Goal: Information Seeking & Learning: Learn about a topic

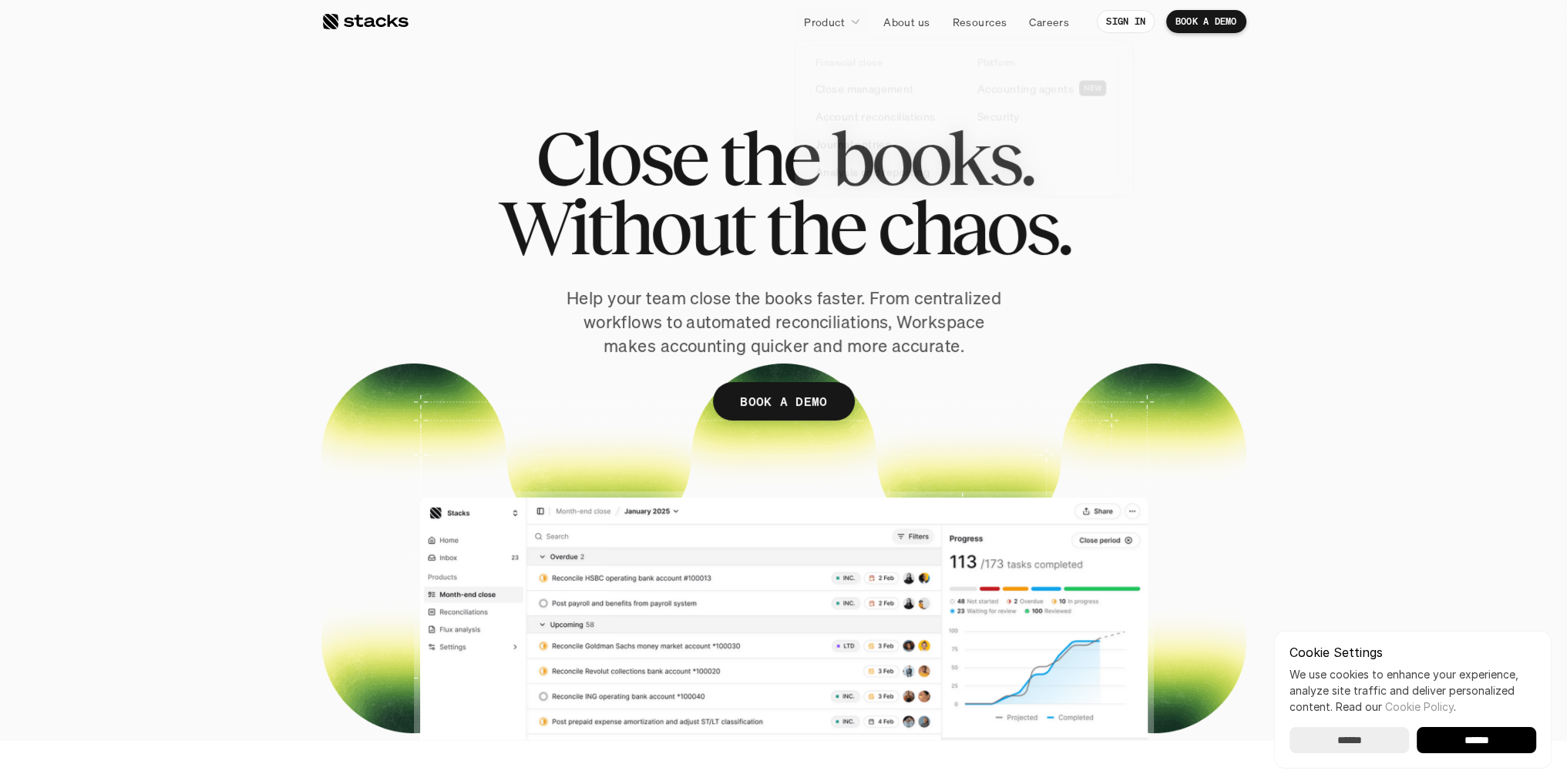
click at [843, 23] on p "Product" at bounding box center [824, 22] width 41 height 16
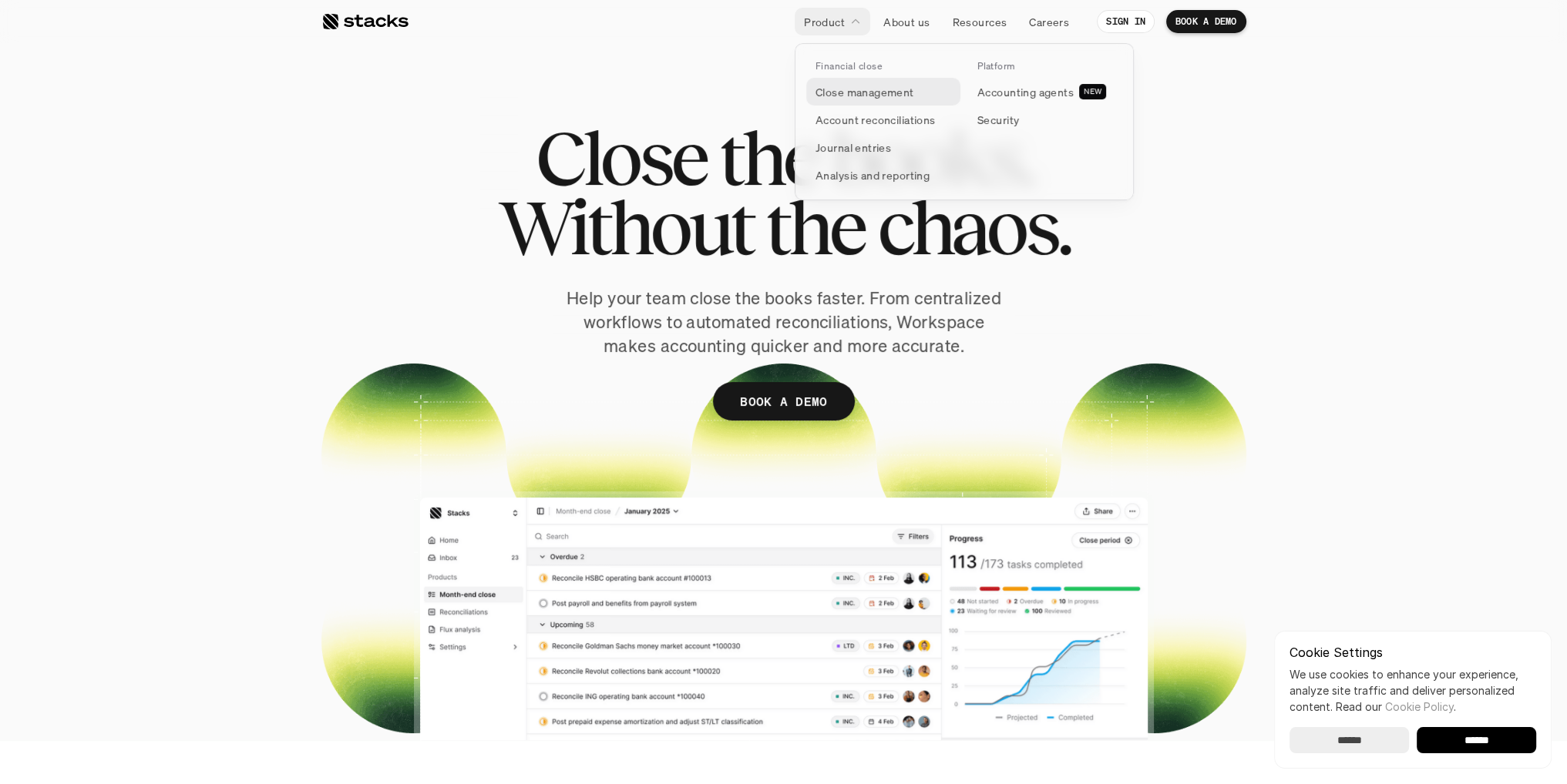
click at [866, 98] on p "Close management" at bounding box center [864, 92] width 99 height 16
click at [877, 98] on p "Close management" at bounding box center [864, 92] width 99 height 16
click at [865, 121] on p "Account reconciliations" at bounding box center [876, 120] width 121 height 16
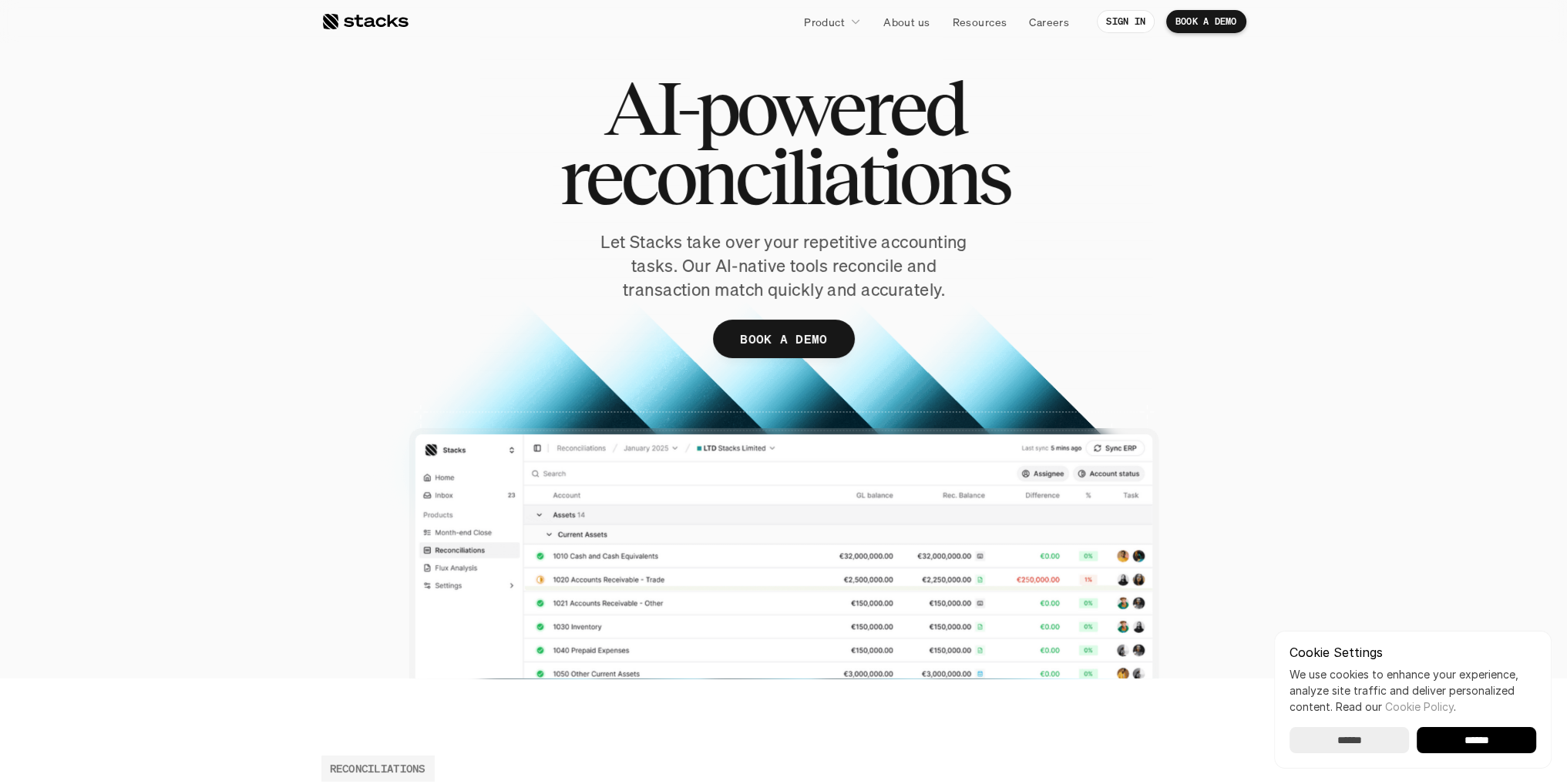
scroll to position [77, 0]
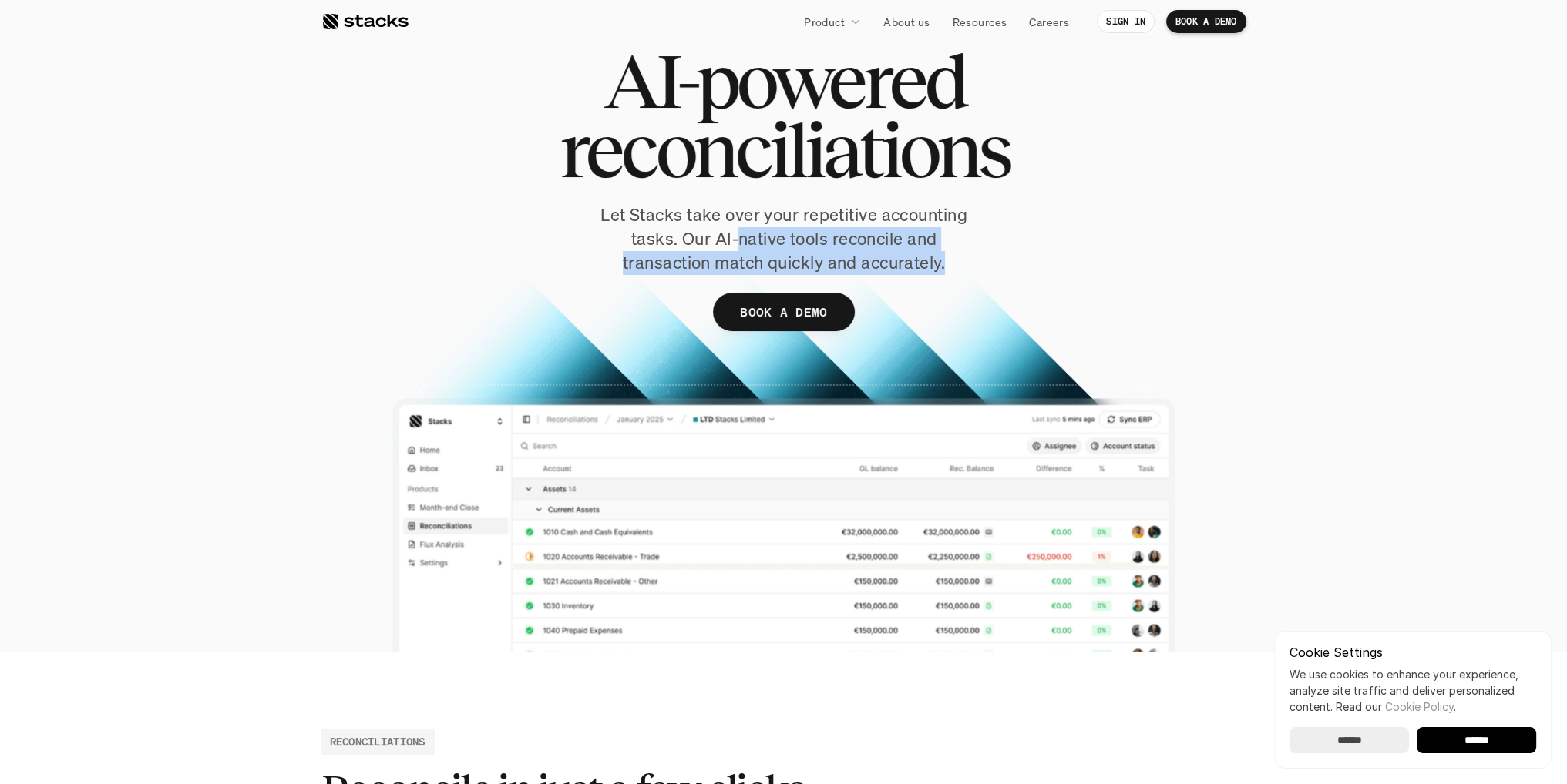
drag, startPoint x: 965, startPoint y: 261, endPoint x: 734, endPoint y: 230, distance: 233.1
click at [734, 230] on p "Let Stacks take over your repetitive accounting tasks. Our AI-native tools reco…" at bounding box center [784, 239] width 424 height 71
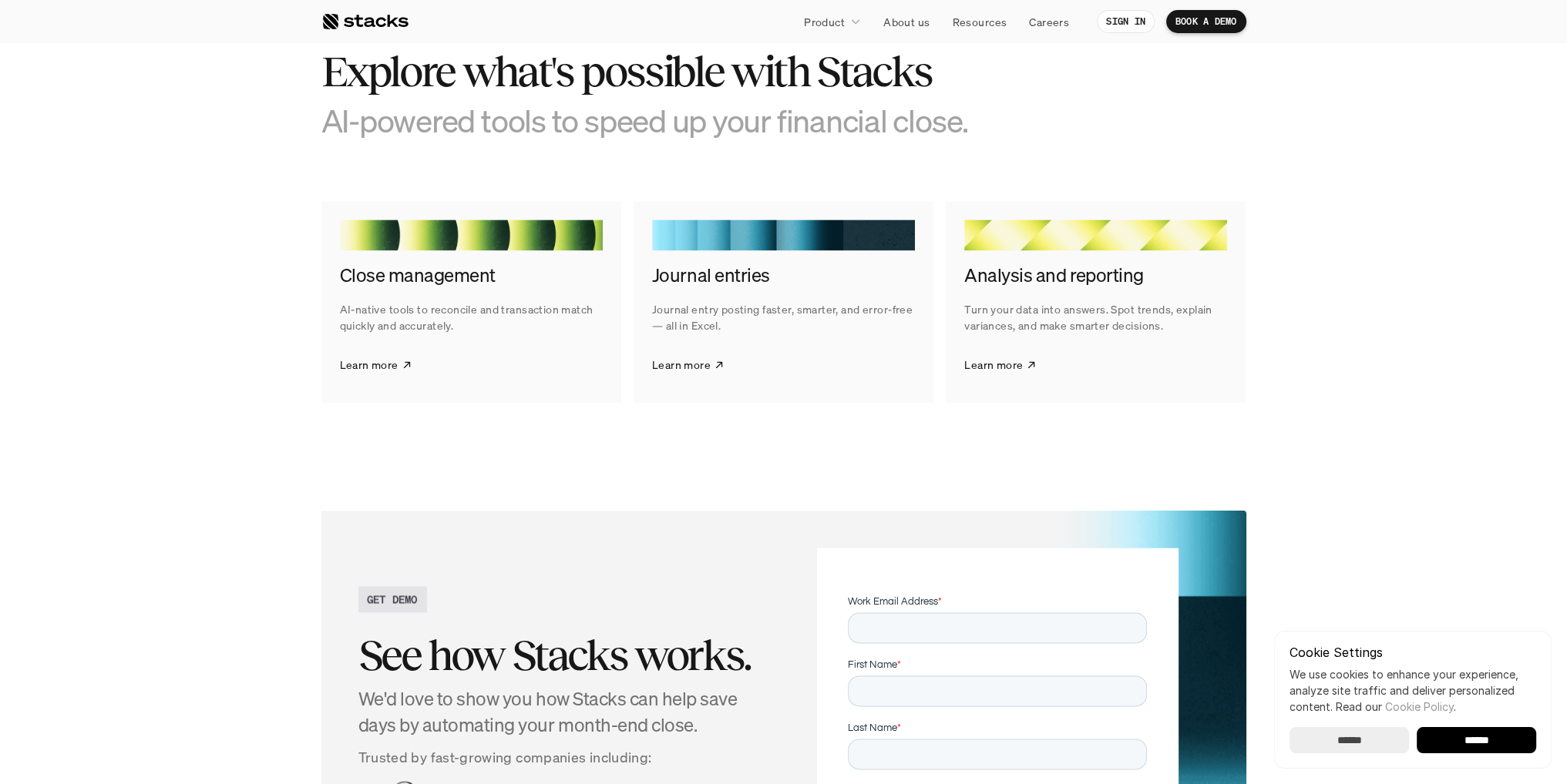
scroll to position [2927, 0]
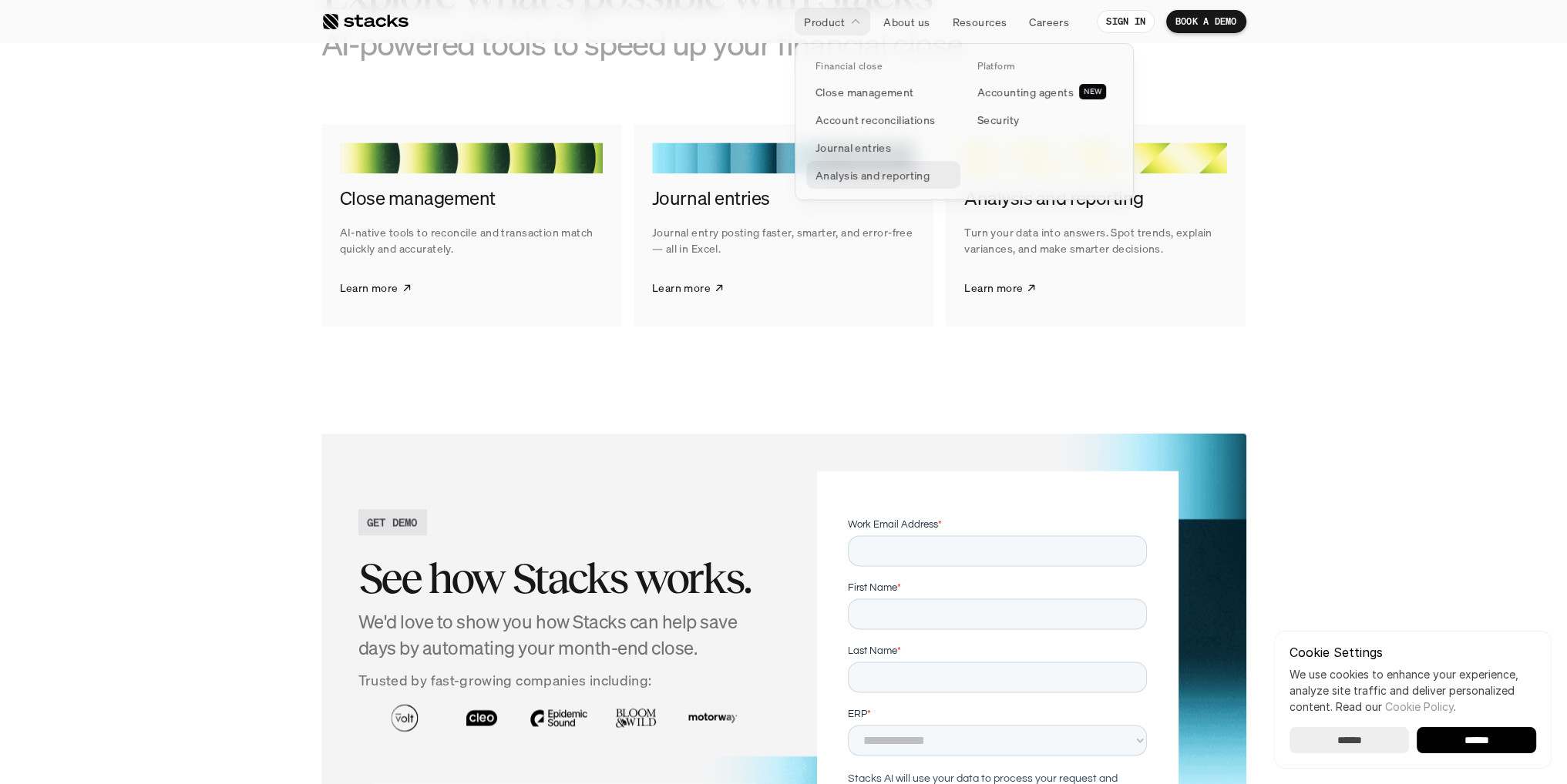
click at [851, 181] on p "Analysis and reporting" at bounding box center [872, 175] width 114 height 16
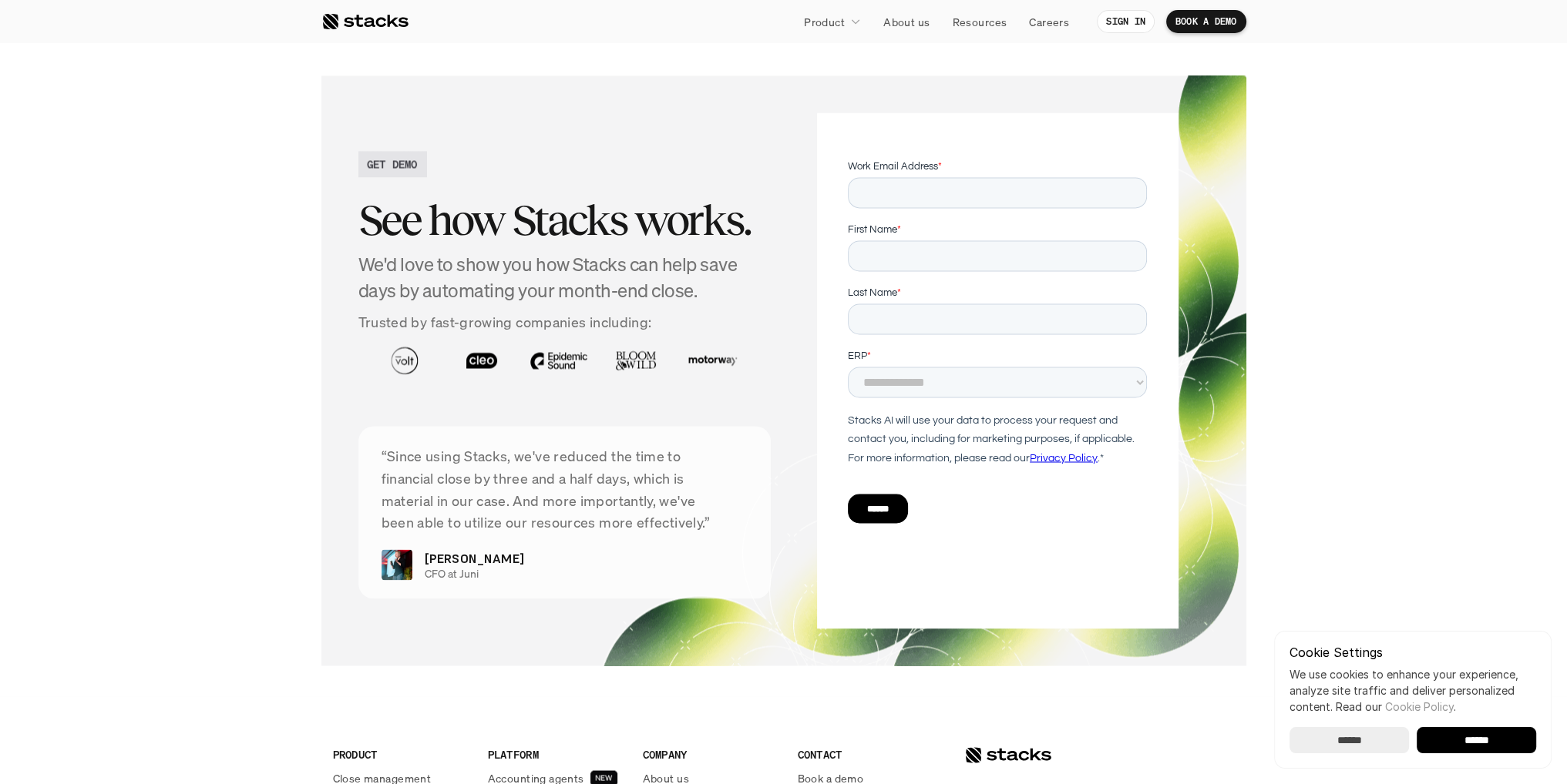
scroll to position [3774, 0]
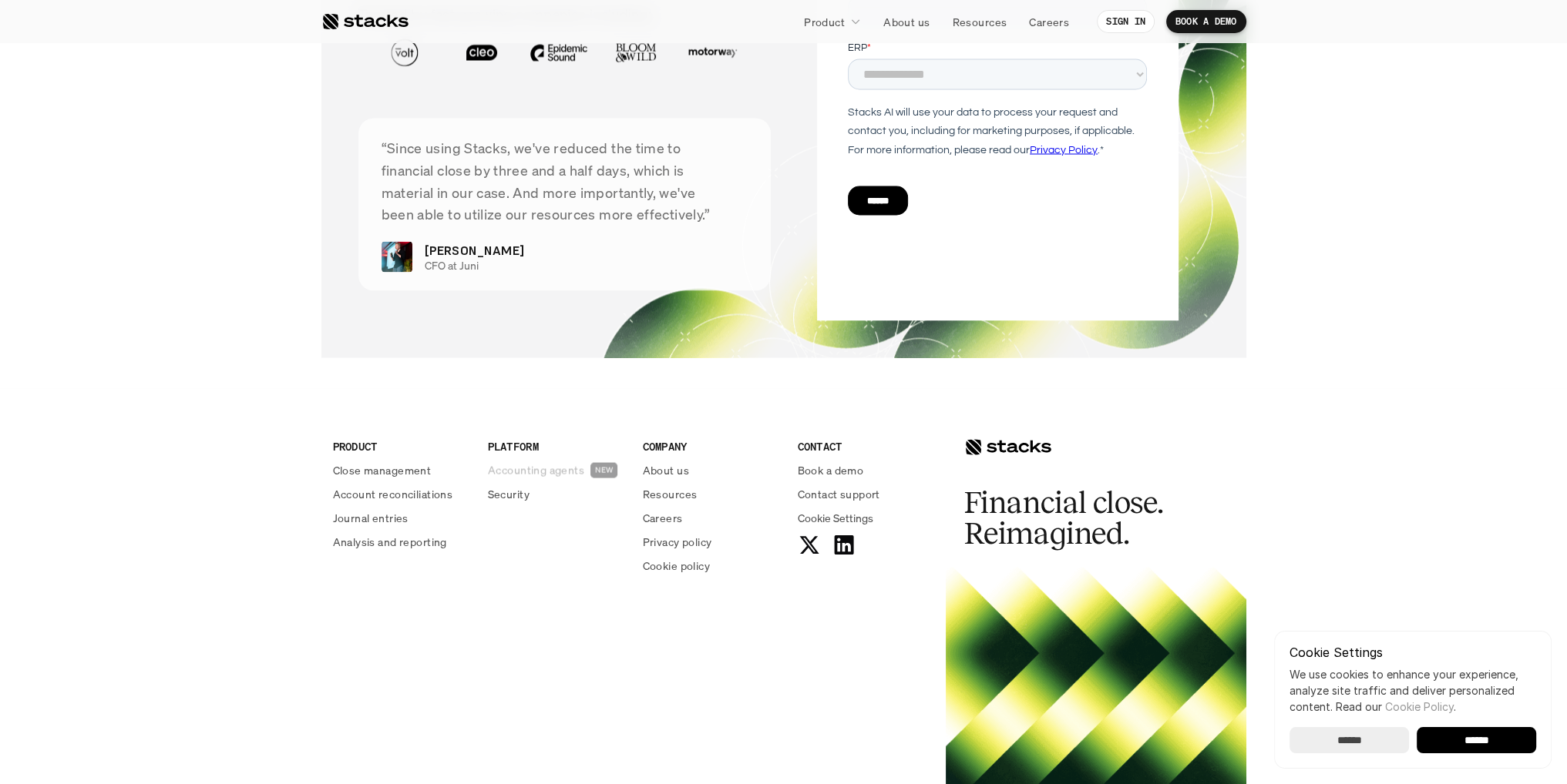
click at [514, 478] on p "Accounting agents" at bounding box center [536, 470] width 96 height 16
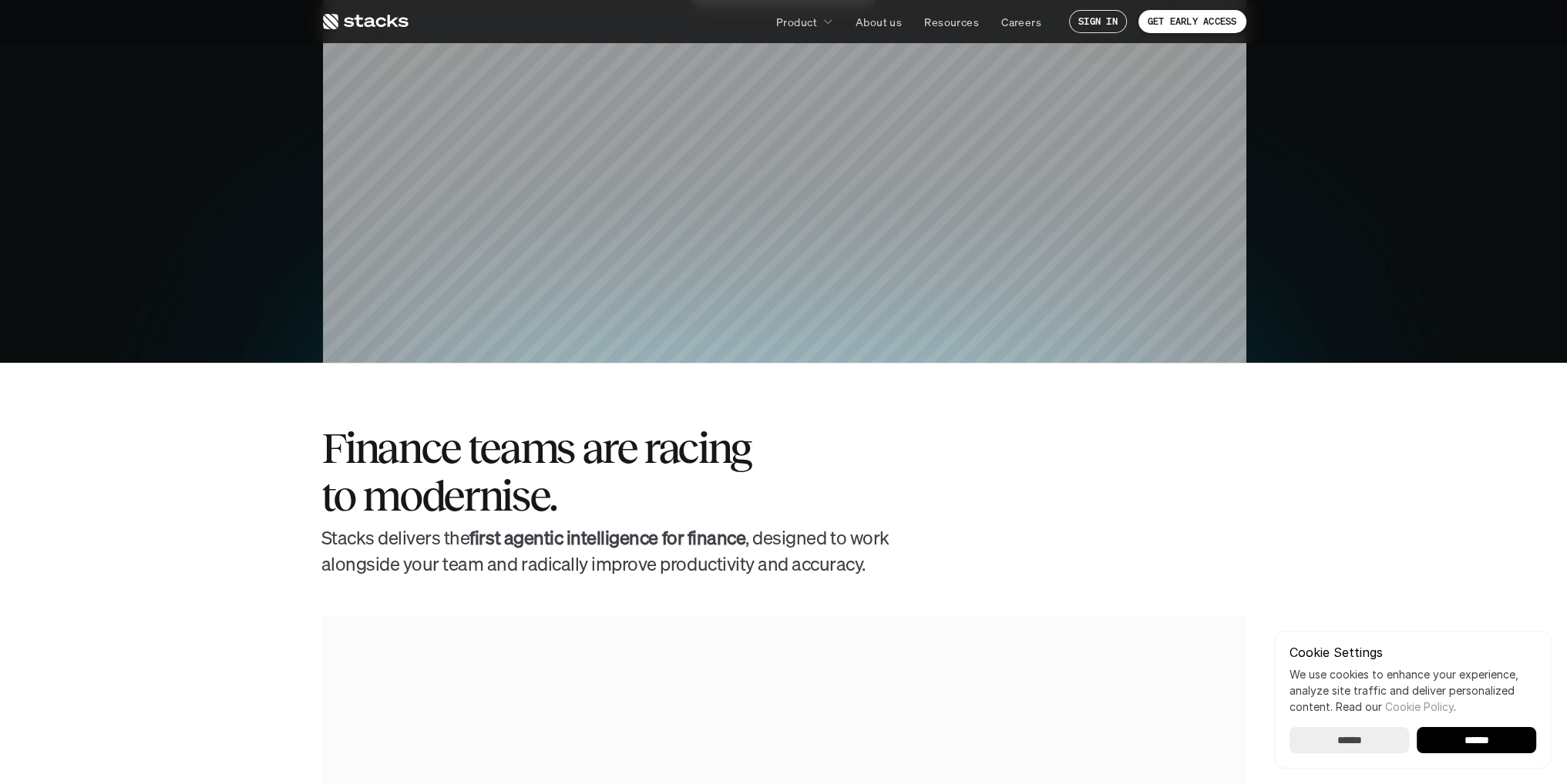
scroll to position [539, 0]
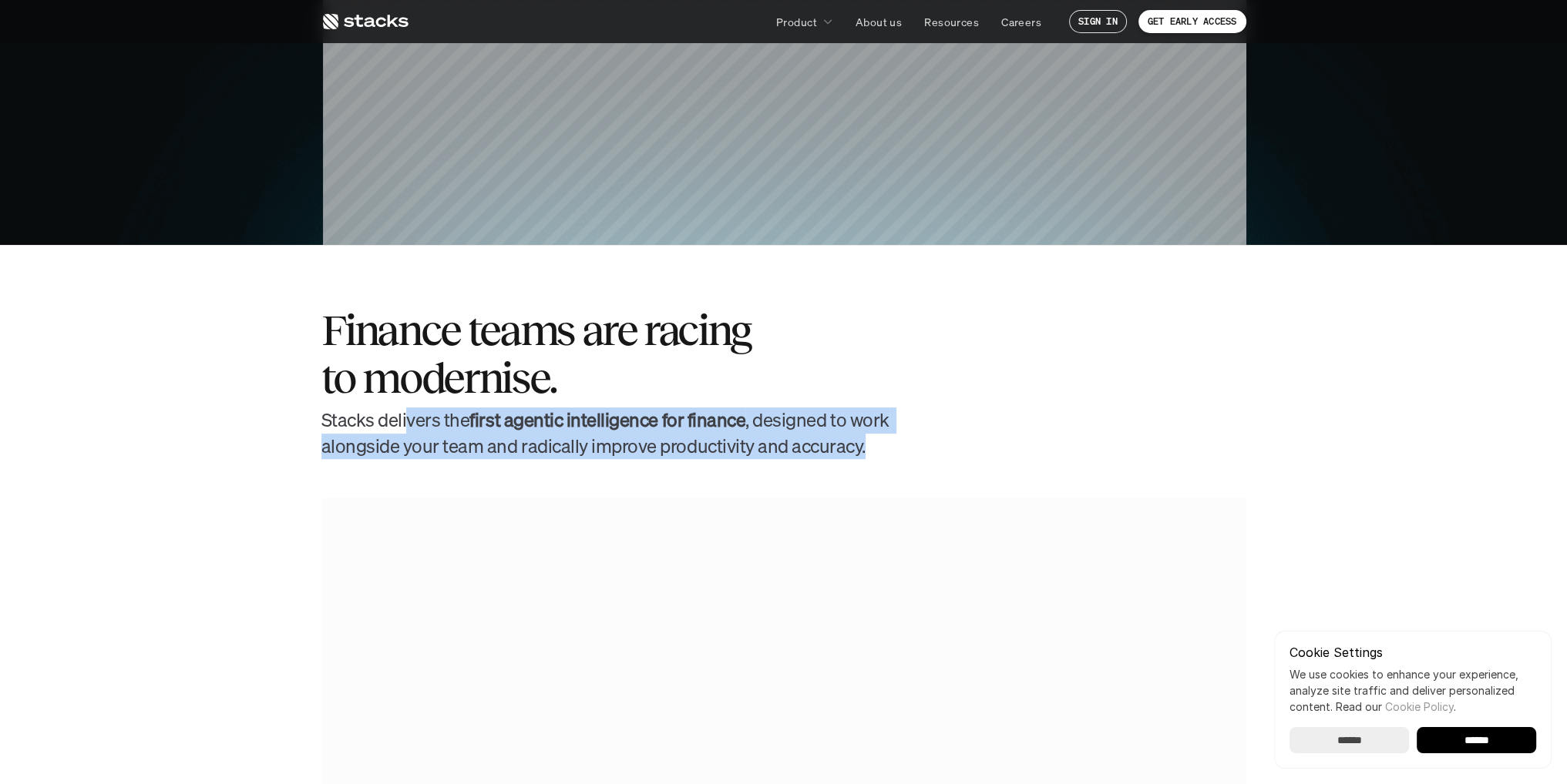
drag, startPoint x: 410, startPoint y: 418, endPoint x: 894, endPoint y: 446, distance: 484.8
click at [894, 446] on div "Finance teams are racing to modernise. [PERSON_NAME] delivers the first agentic…" at bounding box center [784, 383] width 924 height 152
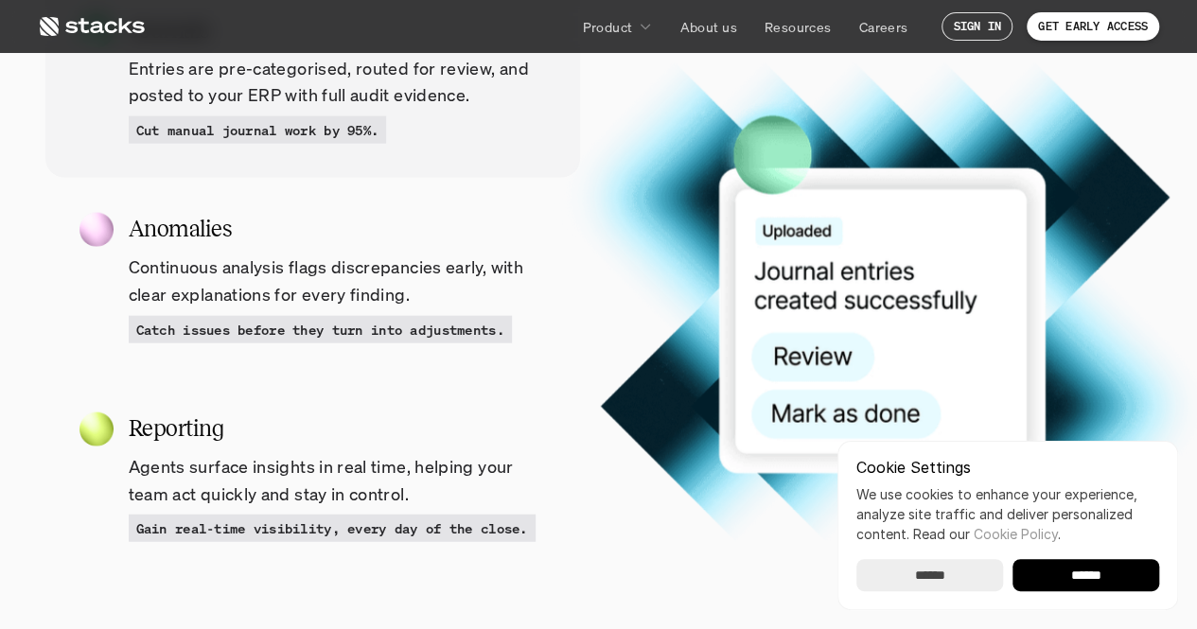
scroll to position [2028, 0]
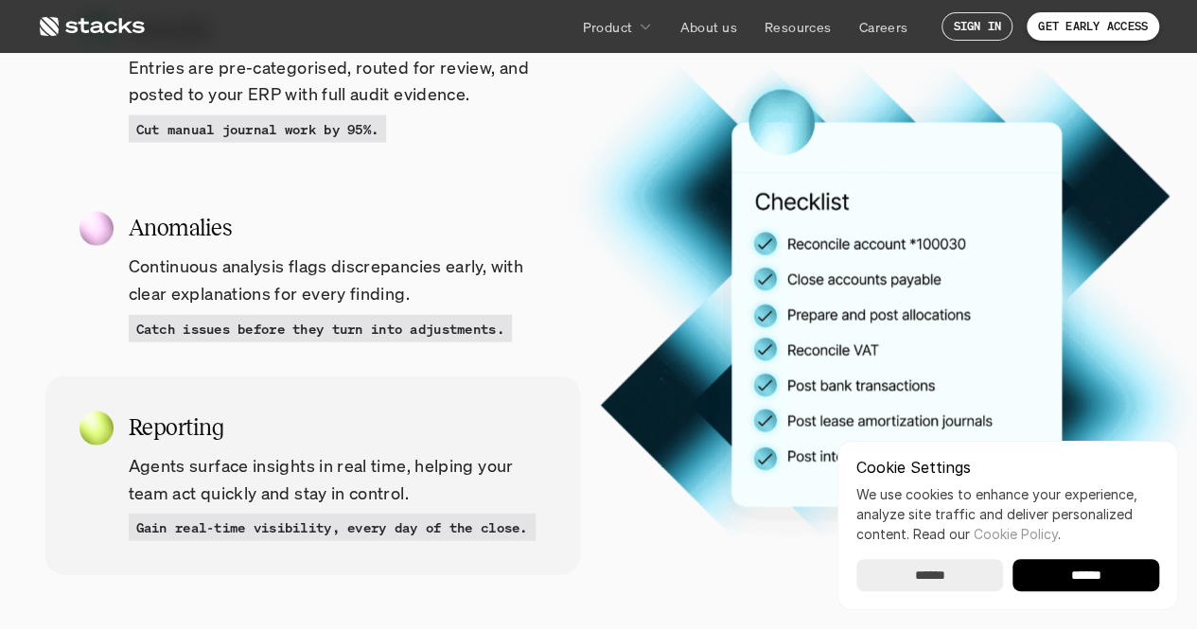
click at [361, 439] on h5 "Reporting" at bounding box center [337, 428] width 417 height 34
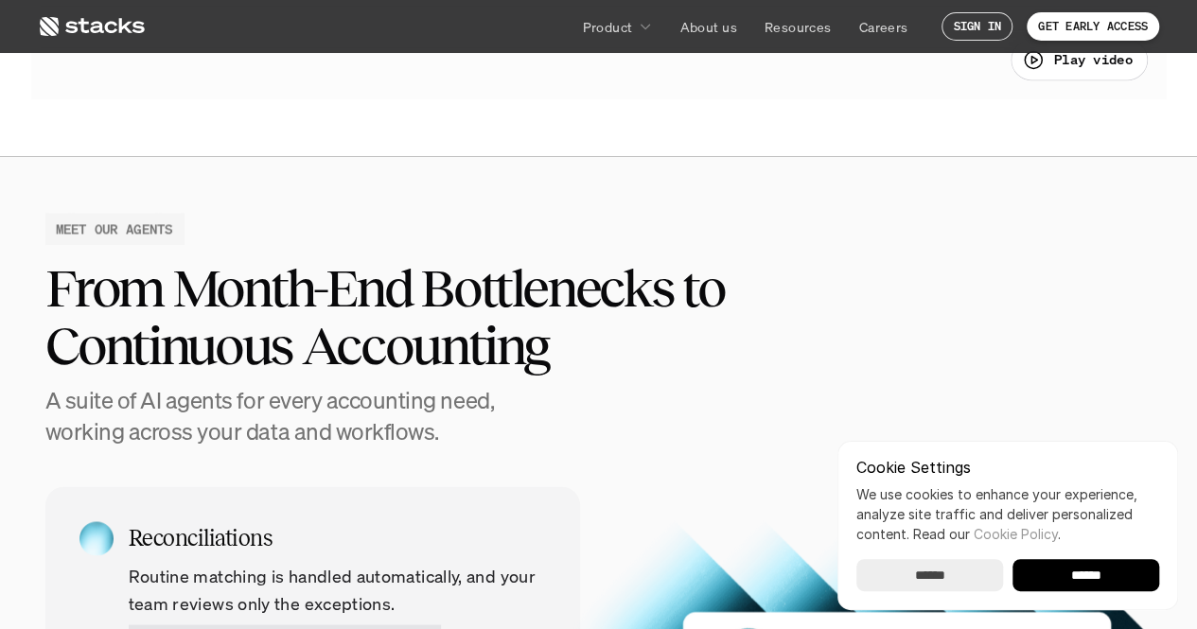
scroll to position [1314, 0]
